Goal: Task Accomplishment & Management: Use online tool/utility

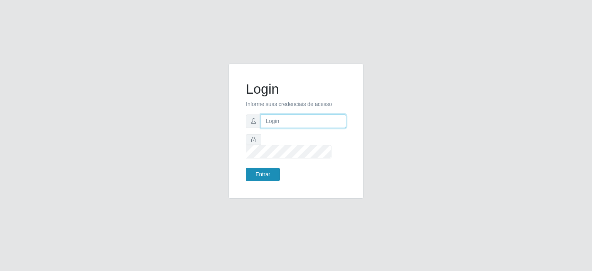
type input "[EMAIL_ADDRESS][DOMAIN_NAME]"
click at [261, 170] on button "Entrar" at bounding box center [263, 174] width 34 height 13
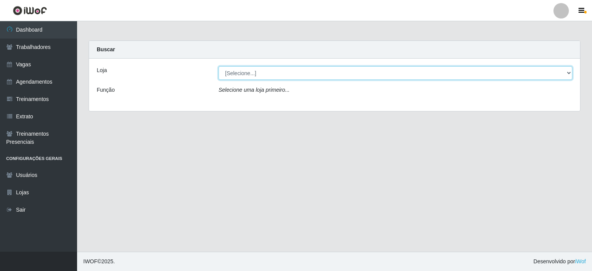
click at [320, 73] on select "[Selecione...] Preço Bom Supermercado" at bounding box center [396, 72] width 354 height 13
select select "387"
click at [219, 66] on select "[Selecione...] Preço Bom Supermercado" at bounding box center [396, 72] width 354 height 13
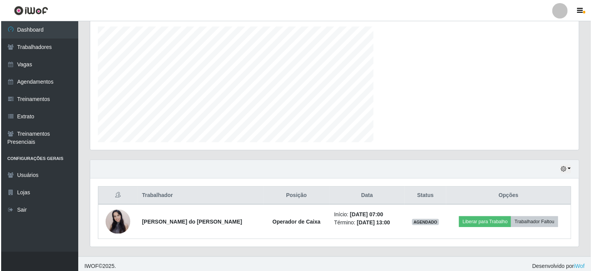
scroll to position [160, 489]
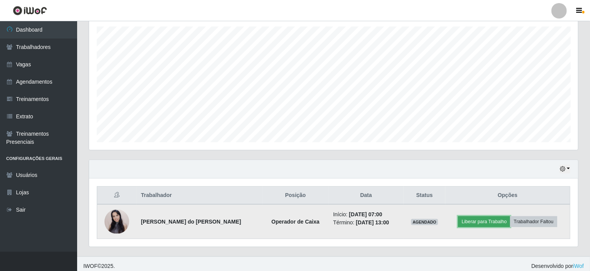
click at [492, 219] on button "Liberar para Trabalho" at bounding box center [484, 221] width 52 height 11
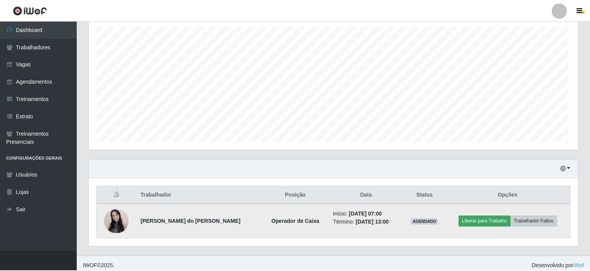
scroll to position [160, 486]
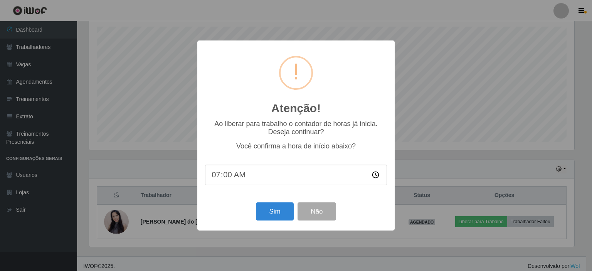
click at [248, 173] on input "07:00" at bounding box center [296, 175] width 182 height 20
click at [247, 176] on input "07:00" at bounding box center [296, 175] width 182 height 20
click at [227, 175] on input "07:00" at bounding box center [296, 175] width 182 height 20
type input "07:03"
click at [281, 218] on button "Sim" at bounding box center [274, 211] width 37 height 18
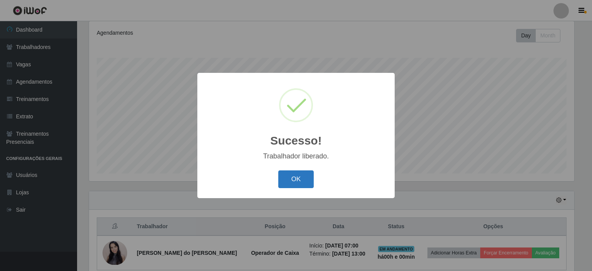
click at [308, 180] on button "OK" at bounding box center [296, 179] width 36 height 18
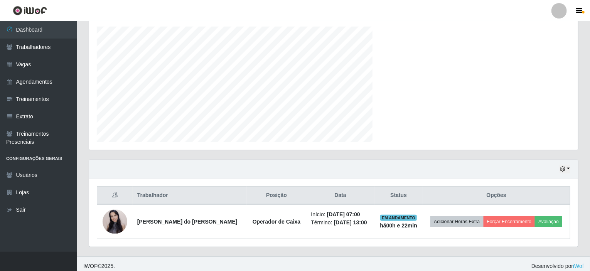
scroll to position [160, 489]
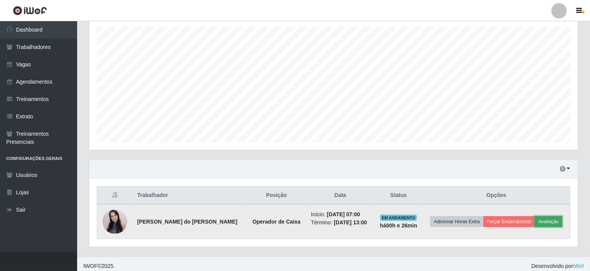
click at [548, 218] on button "Avaliação" at bounding box center [548, 221] width 27 height 11
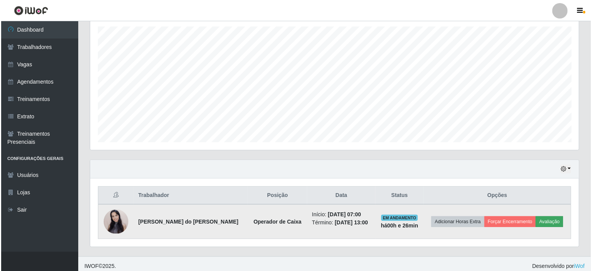
scroll to position [160, 486]
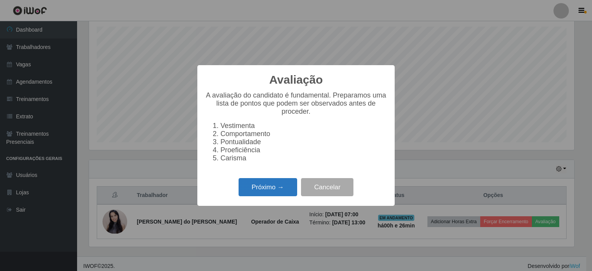
click at [262, 190] on button "Próximo →" at bounding box center [268, 187] width 59 height 18
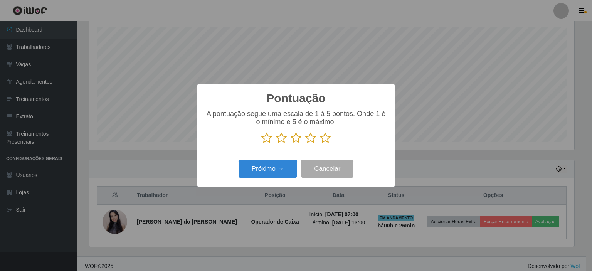
scroll to position [385309, 384983]
click at [328, 137] on icon at bounding box center [325, 138] width 11 height 12
click at [320, 144] on input "radio" at bounding box center [320, 144] width 0 height 0
click at [255, 173] on button "Próximo →" at bounding box center [268, 169] width 59 height 18
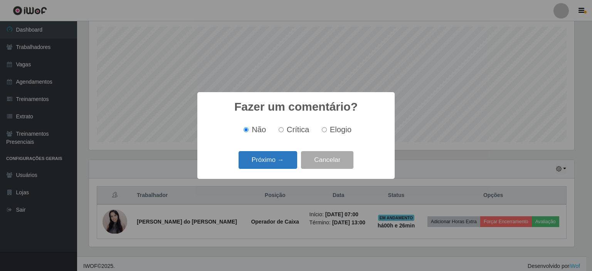
click at [261, 162] on button "Próximo →" at bounding box center [268, 160] width 59 height 18
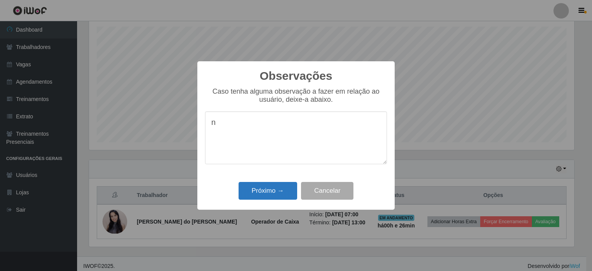
type textarea "n"
click at [271, 187] on button "Próximo →" at bounding box center [268, 191] width 59 height 18
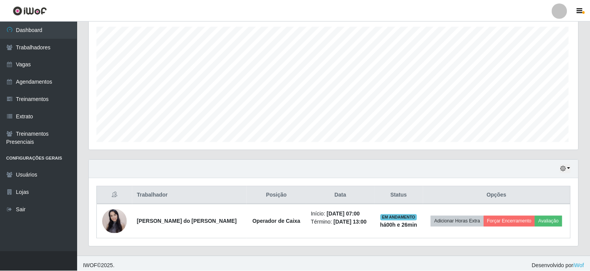
scroll to position [160, 489]
